Goal: Task Accomplishment & Management: Manage account settings

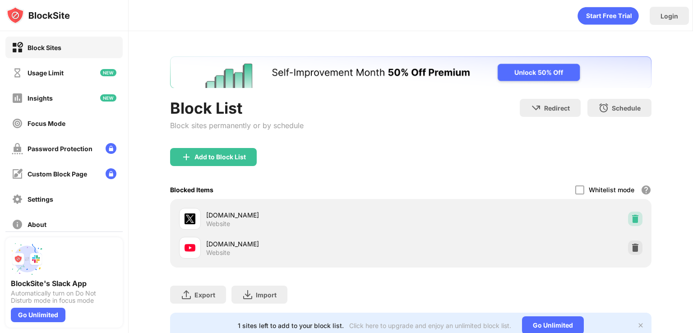
click at [631, 223] on img at bounding box center [635, 218] width 9 height 9
